Goal: Task Accomplishment & Management: Manage account settings

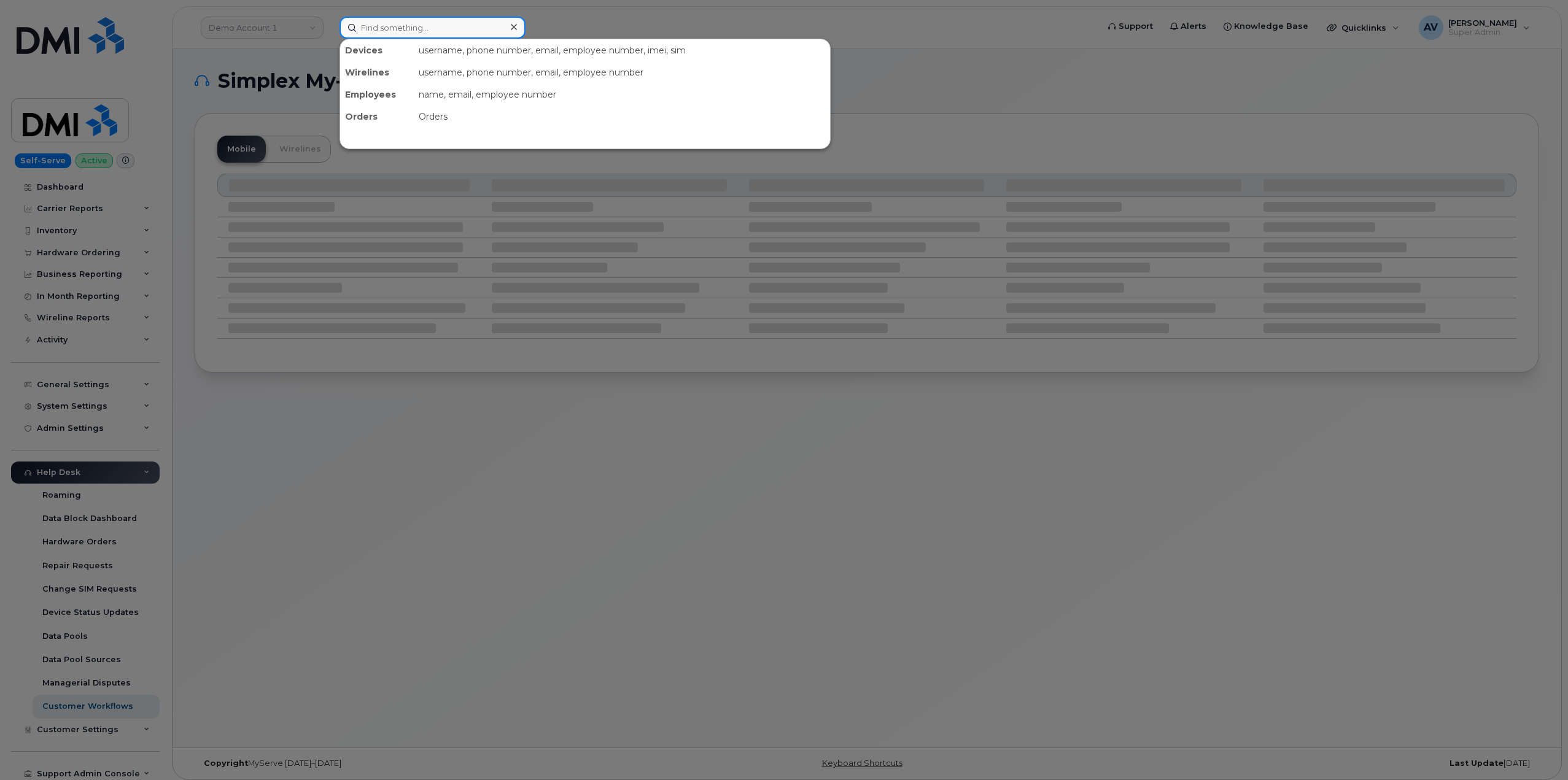
click at [465, 26] on input at bounding box center [432, 28] width 186 height 22
paste input "[PERSON_NAME]"
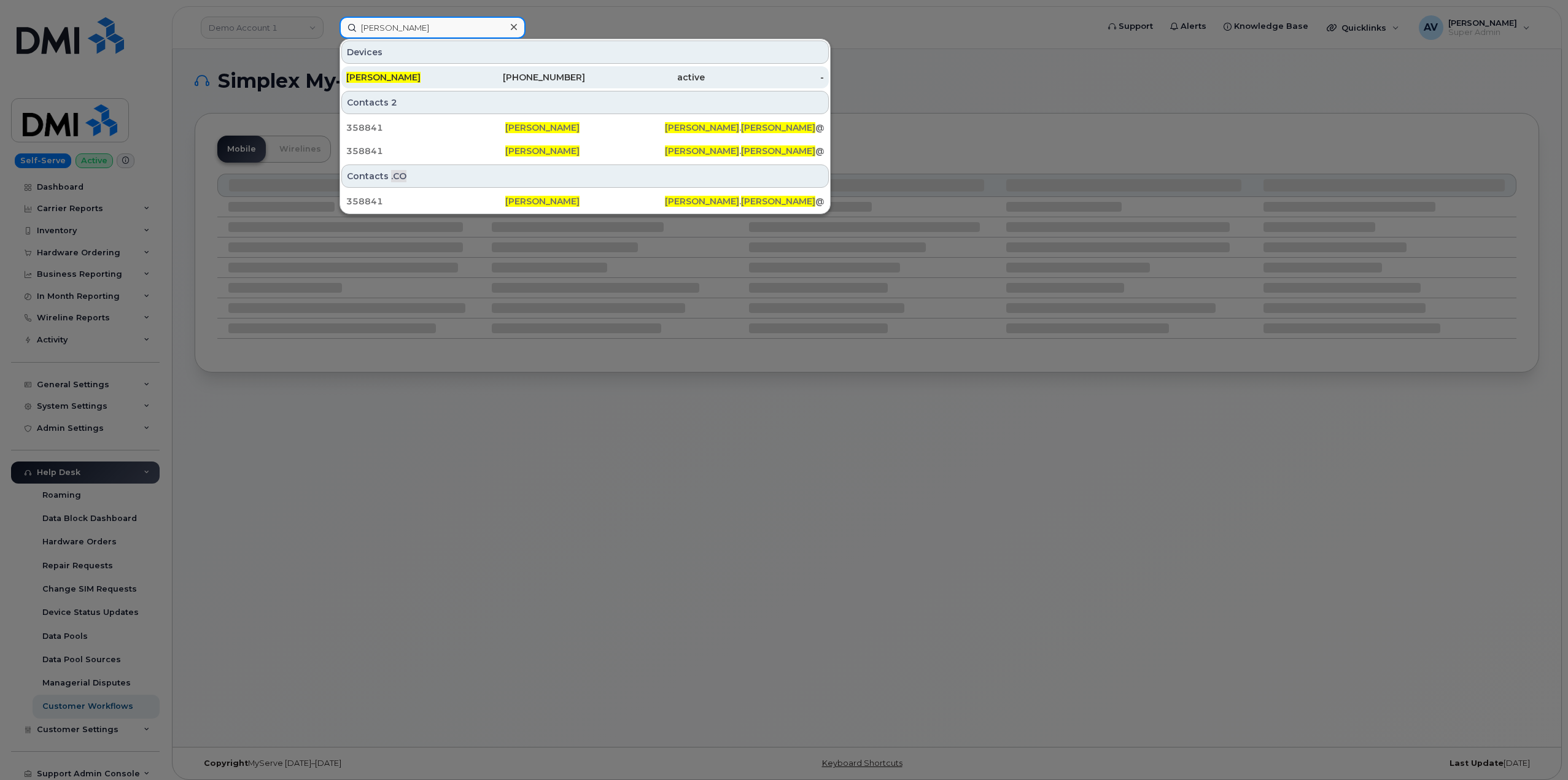
type input "[PERSON_NAME]"
click at [486, 74] on div "518-949-3653" at bounding box center [525, 77] width 119 height 13
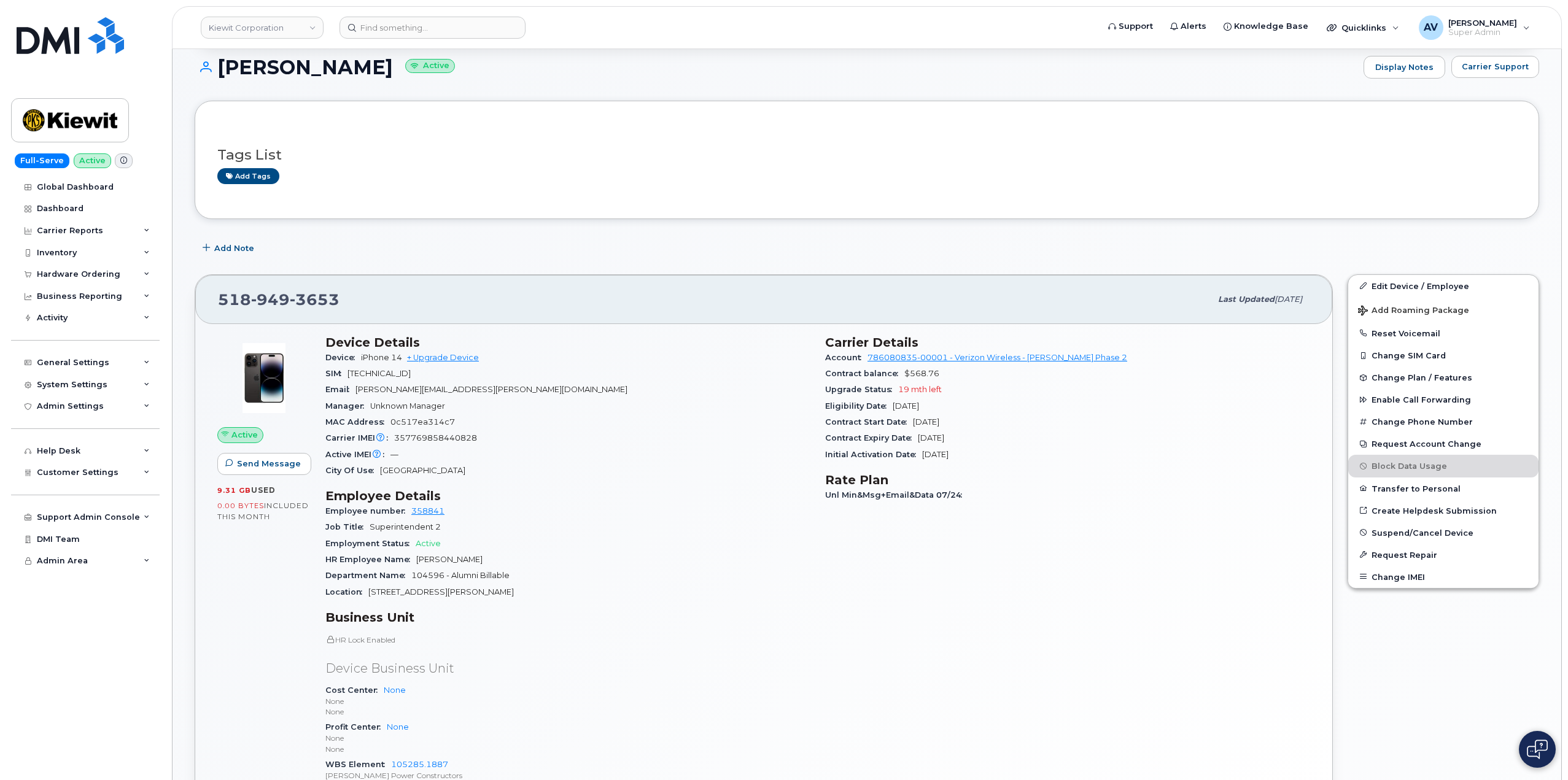
scroll to position [184, 0]
click at [1424, 527] on span "Suspend/Cancel Device" at bounding box center [1422, 531] width 102 height 9
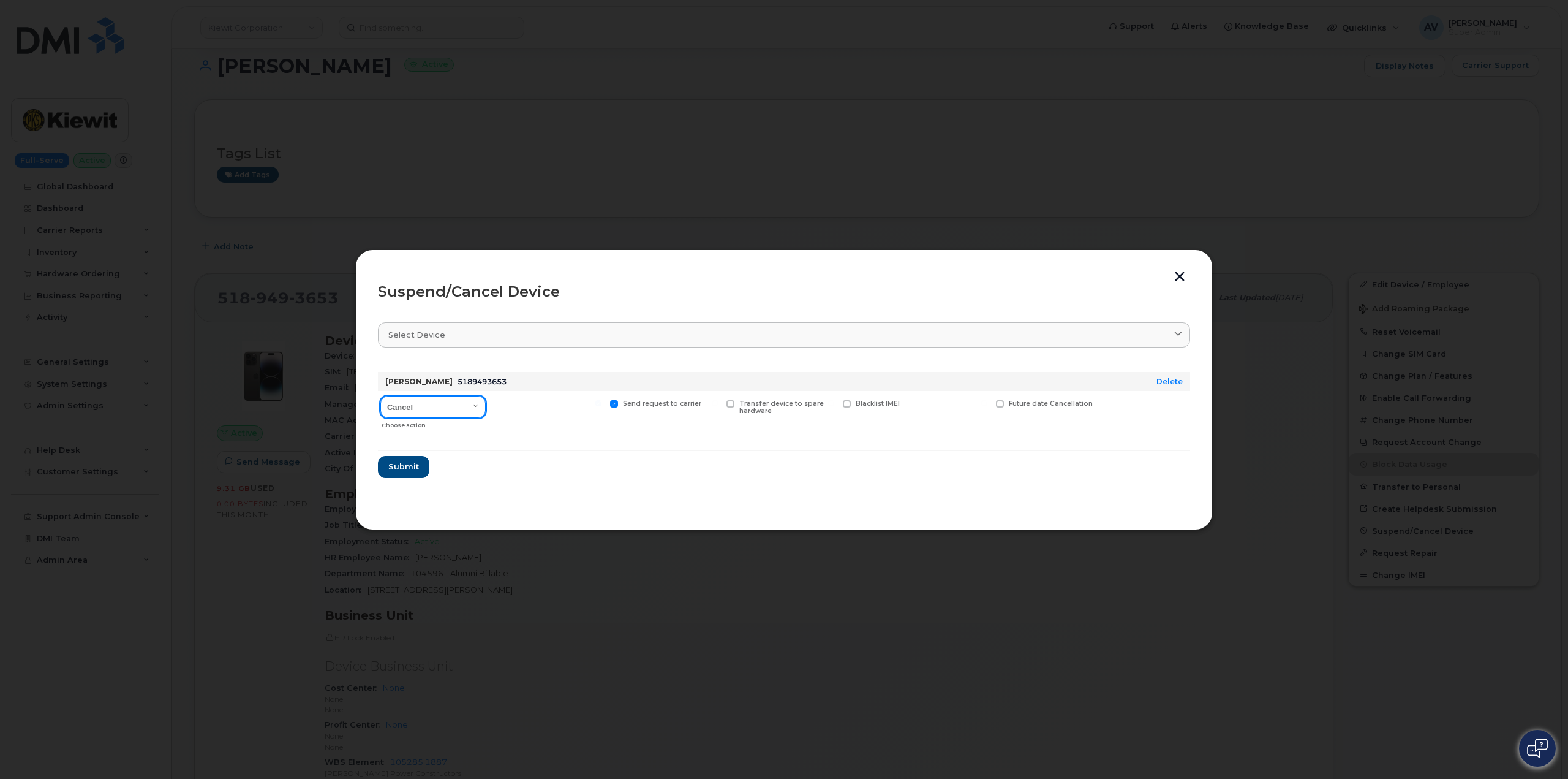
click at [470, 408] on select "Cancel Suspend - Reduced Rate Suspend - Full Rate Suspend - Lost Device/Stolen …" at bounding box center [433, 406] width 106 height 22
click at [380, 395] on select "Cancel Suspend - Reduced Rate Suspend - Full Rate Suspend - Lost Device/Stolen …" at bounding box center [433, 406] width 106 height 22
click at [466, 402] on select "Cancel Suspend - Reduced Rate Suspend - Full Rate Suspend - Lost Device/Stolen …" at bounding box center [433, 406] width 106 height 22
select select "[object Object]"
click at [380, 395] on select "Cancel Suspend - Reduced Rate Suspend - Full Rate Suspend - Lost Device/Stolen …" at bounding box center [433, 406] width 106 height 22
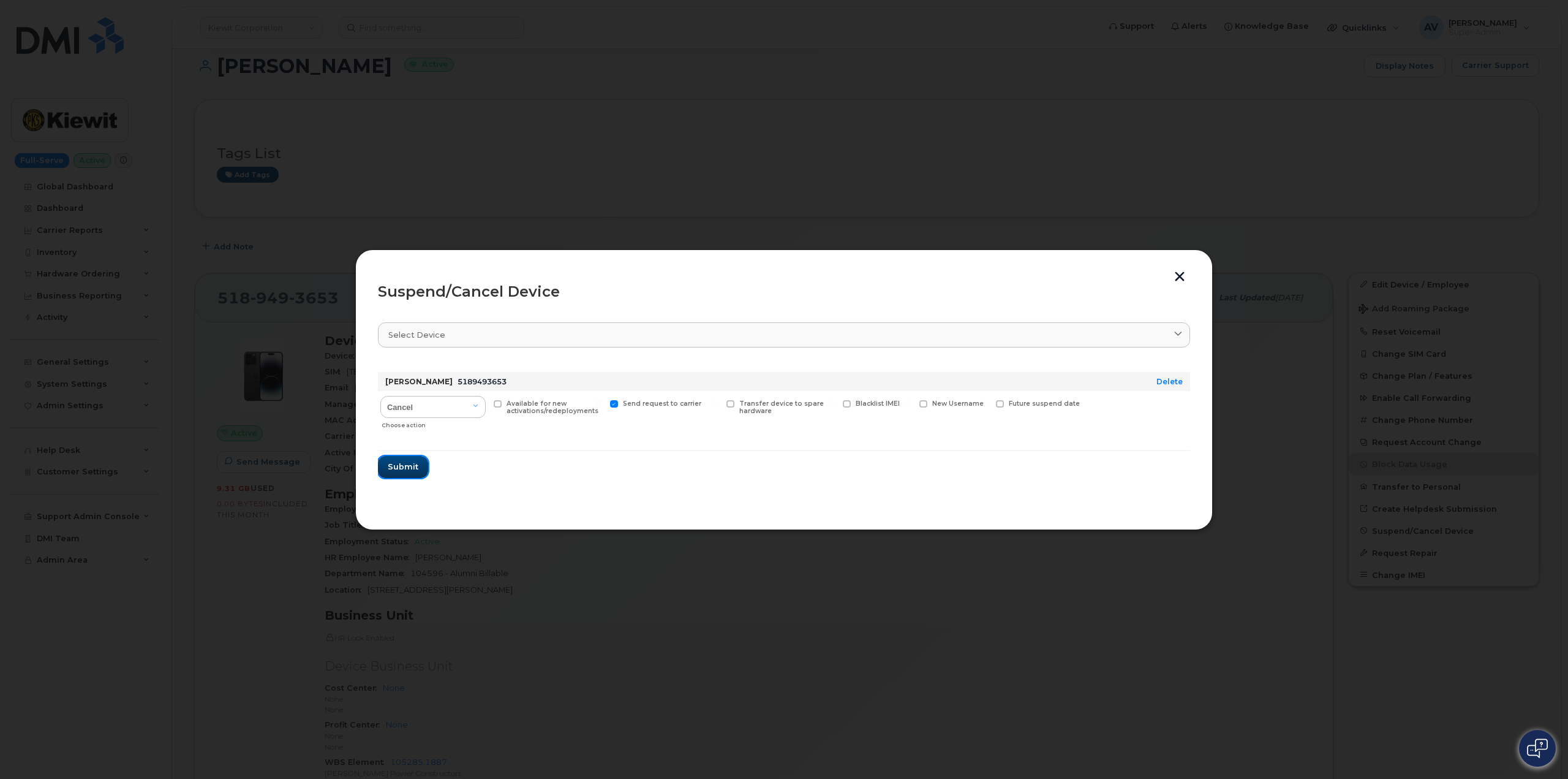
click at [415, 470] on span "Submit" at bounding box center [402, 466] width 31 height 12
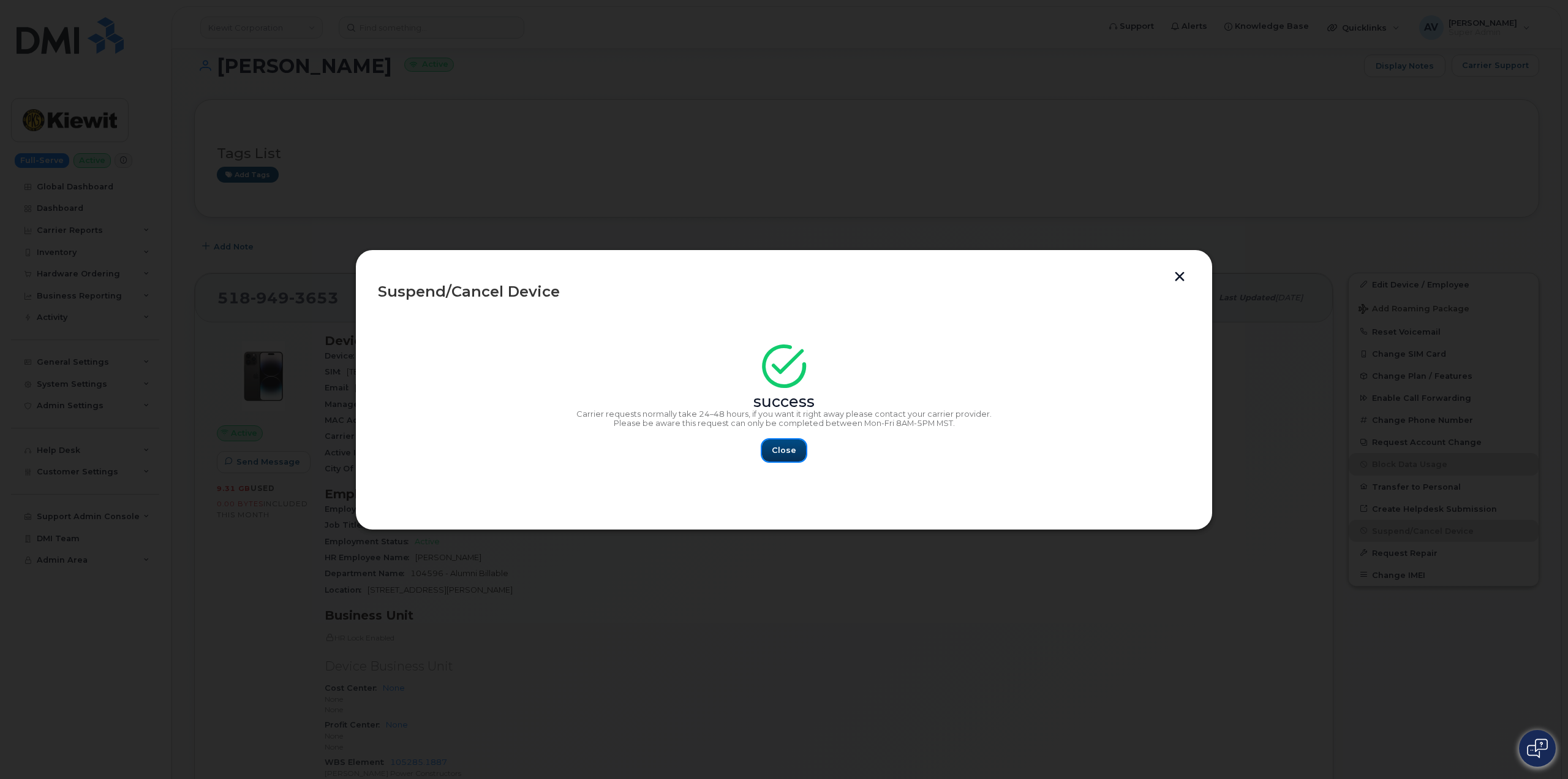
click at [781, 448] on span "Close" at bounding box center [784, 450] width 24 height 12
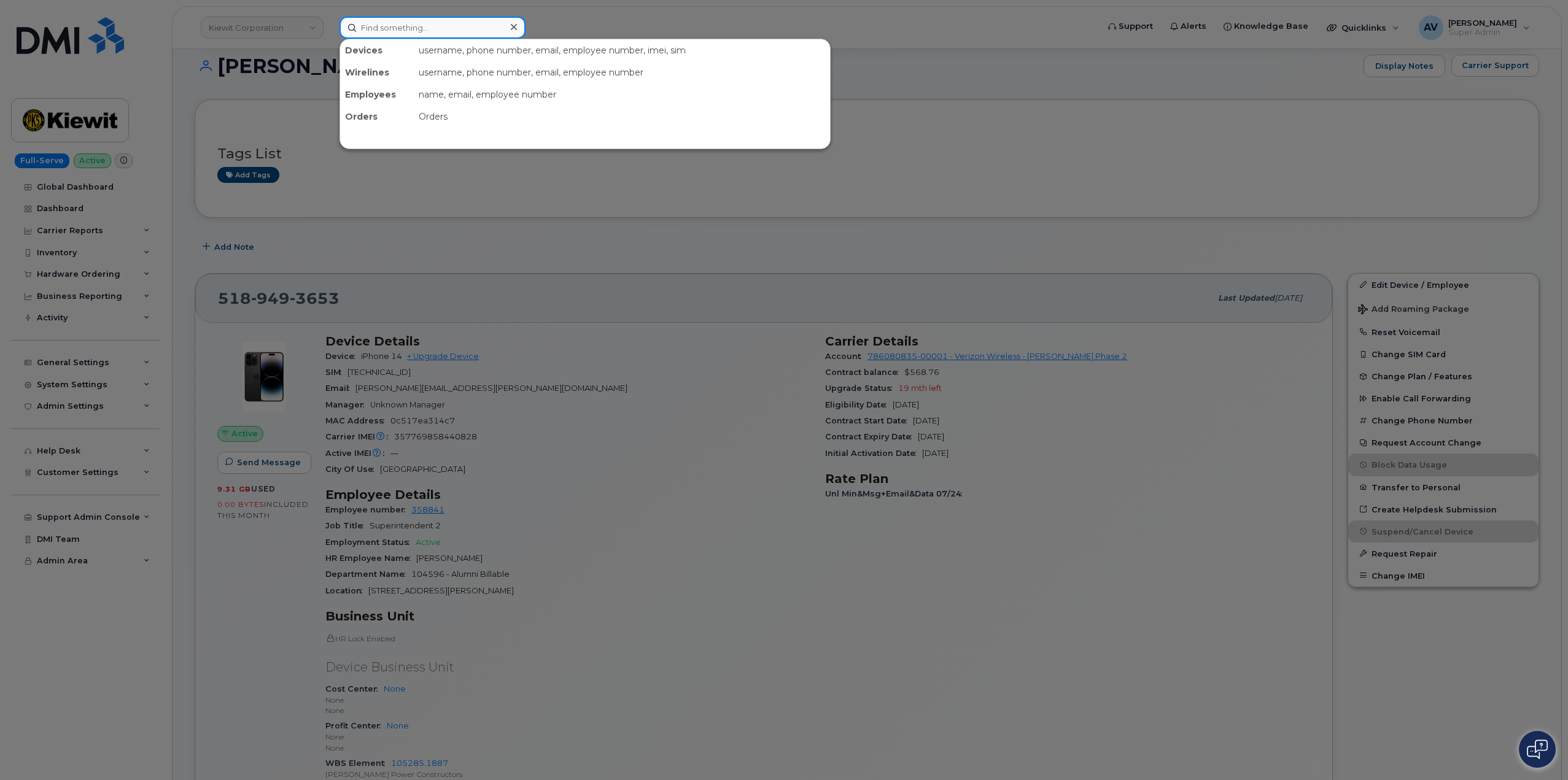
click at [463, 24] on input at bounding box center [432, 28] width 186 height 22
paste input "8635326928"
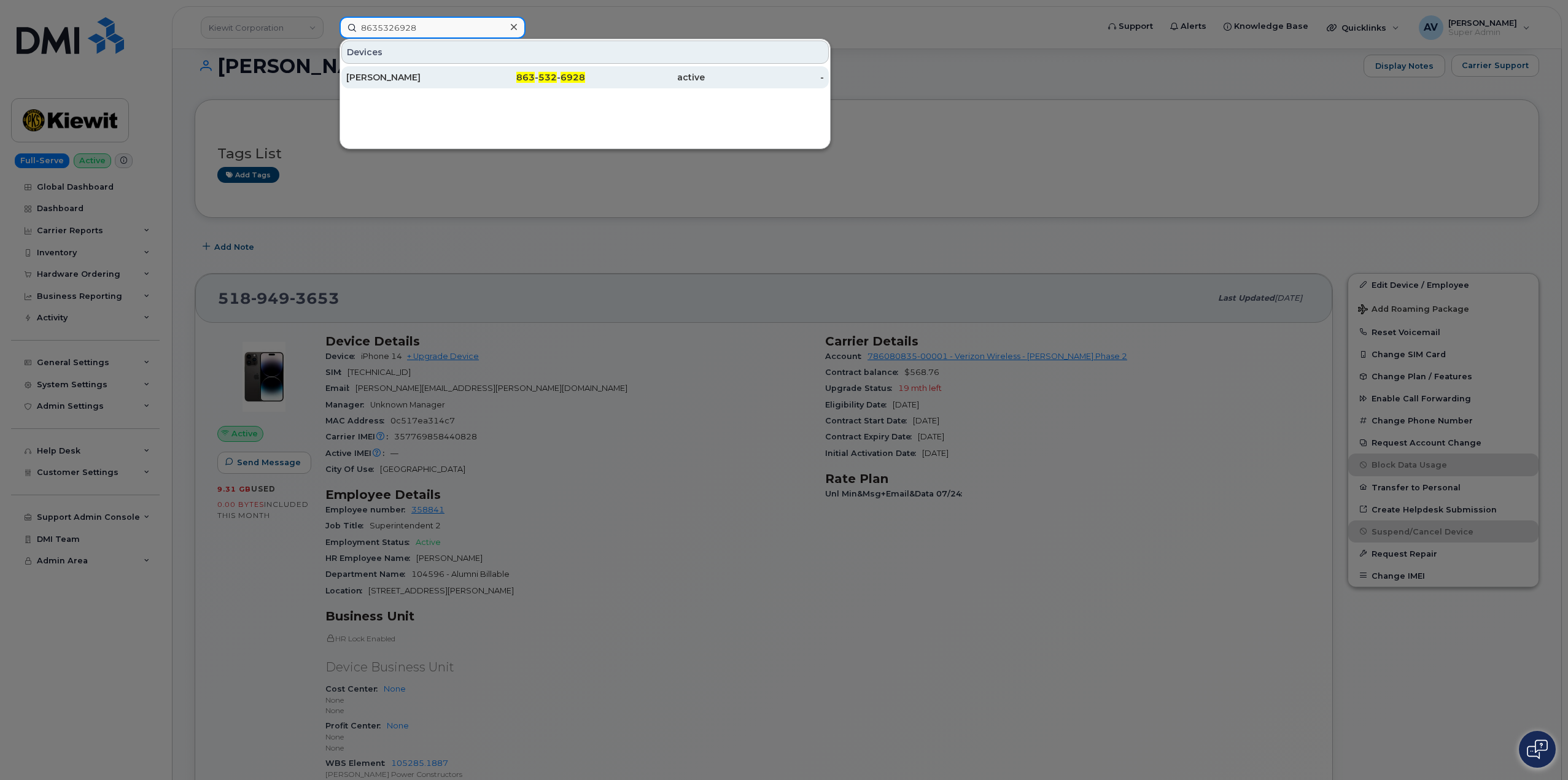
type input "8635326928"
click at [470, 79] on div "863 - 532 - 6928" at bounding box center [525, 77] width 119 height 13
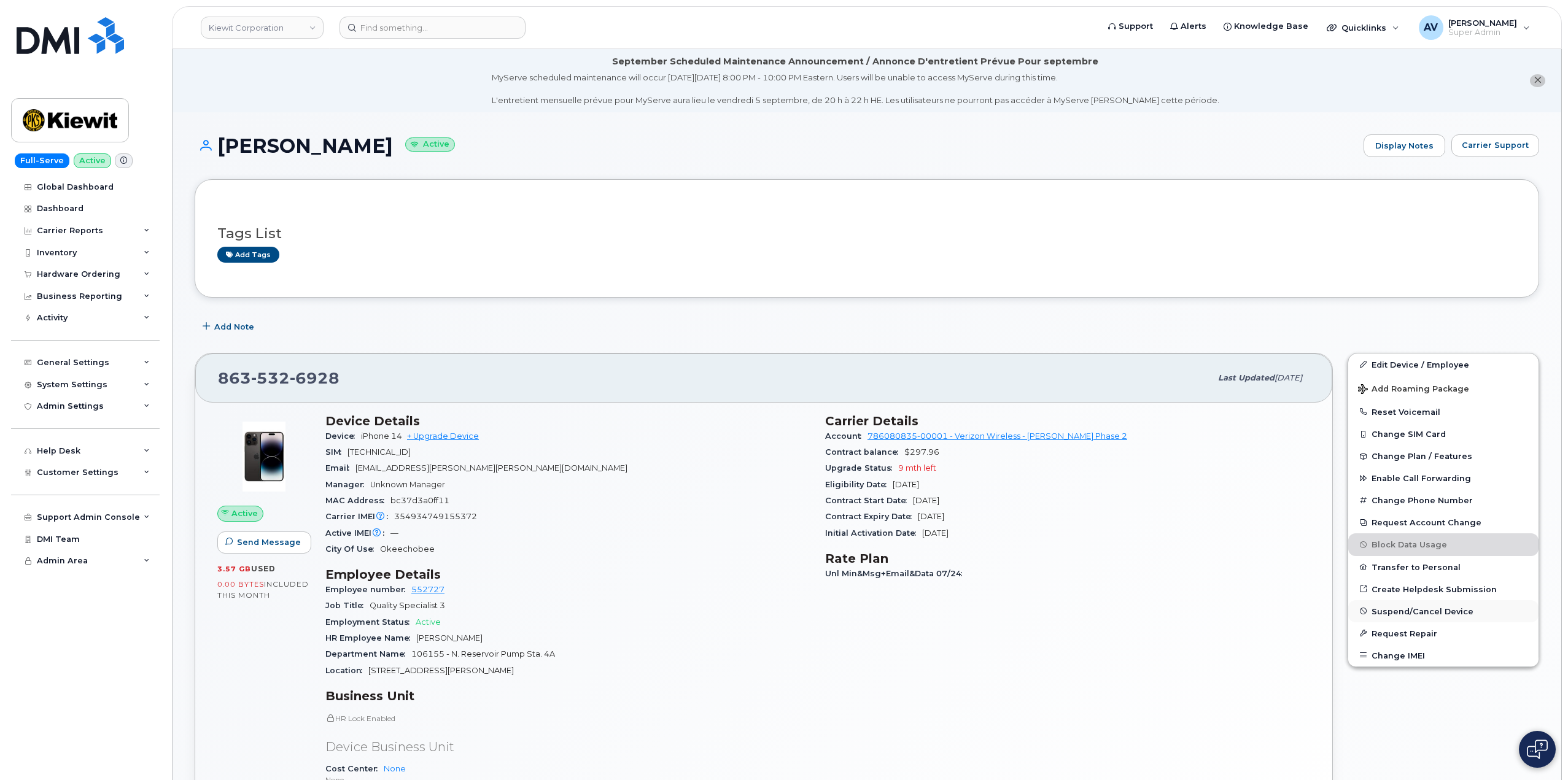
click at [1420, 608] on span "Suspend/Cancel Device" at bounding box center [1422, 611] width 102 height 9
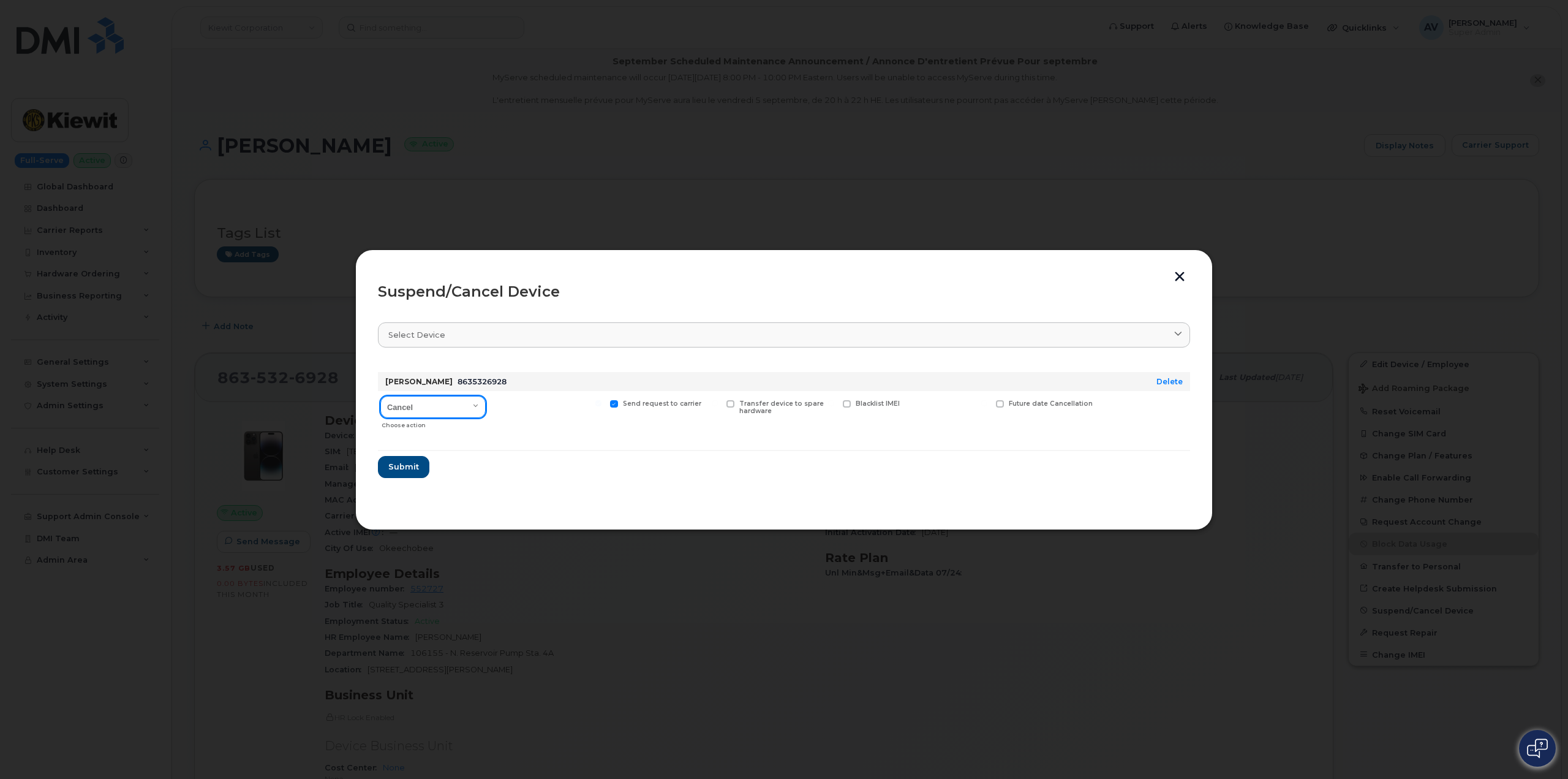
click at [434, 409] on select "Cancel Suspend - Reduced Rate Suspend - Full Rate Suspend - Lost Device/Stolen …" at bounding box center [433, 406] width 106 height 22
select select "[object Object]"
click at [380, 395] on select "Cancel Suspend - Reduced Rate Suspend - Full Rate Suspend - Lost Device/Stolen …" at bounding box center [433, 406] width 106 height 22
click at [410, 468] on span "Submit" at bounding box center [402, 466] width 31 height 12
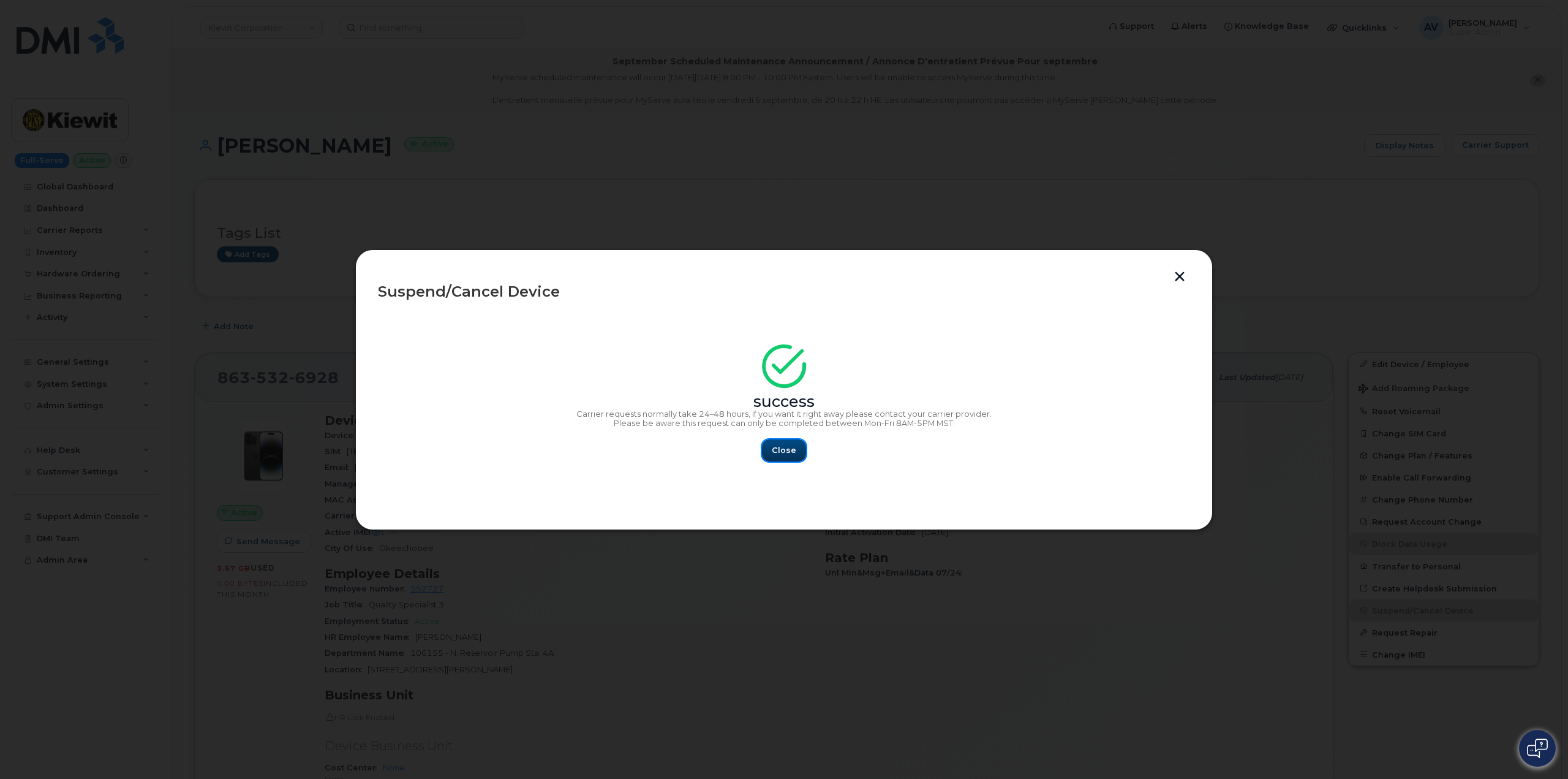
click at [786, 449] on span "Close" at bounding box center [784, 450] width 24 height 12
